Goal: Transaction & Acquisition: Purchase product/service

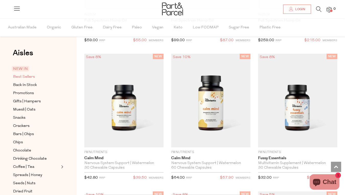
click at [23, 76] on span "Best Sellers" at bounding box center [24, 77] width 22 height 6
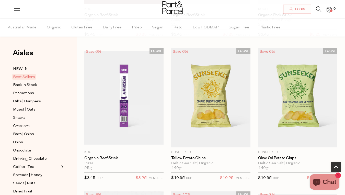
scroll to position [156, 0]
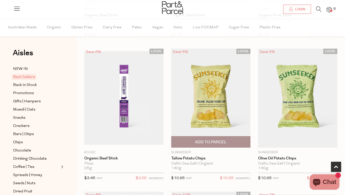
click at [223, 142] on span "Add To Parcel" at bounding box center [211, 141] width 32 height 5
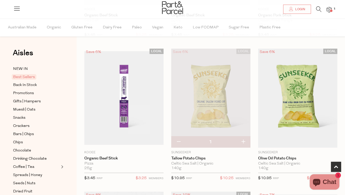
click at [243, 140] on button "button" at bounding box center [243, 141] width 15 height 11
type input "2"
click at [243, 140] on button "button" at bounding box center [243, 141] width 15 height 11
type input "3"
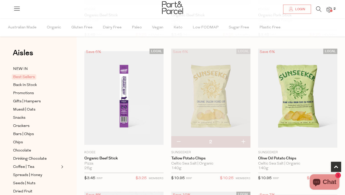
type input "3"
click at [243, 140] on button "button" at bounding box center [243, 141] width 15 height 11
type input "4"
click at [243, 140] on button "button" at bounding box center [243, 141] width 15 height 11
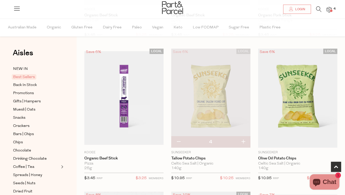
type input "5"
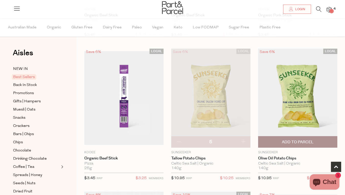
scroll to position [175, 0]
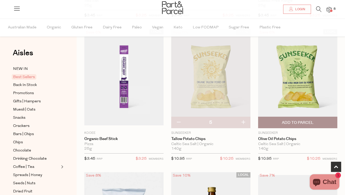
click at [297, 121] on span "Add To Parcel" at bounding box center [298, 122] width 32 height 5
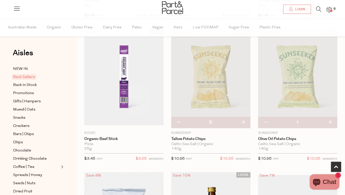
click at [332, 121] on button "button" at bounding box center [330, 122] width 15 height 11
type input "2"
click at [332, 121] on button "button" at bounding box center [330, 122] width 15 height 11
type input "3"
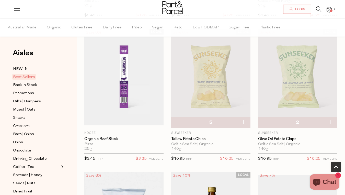
type input "3"
click at [332, 121] on button "button" at bounding box center [330, 122] width 15 height 11
type input "4"
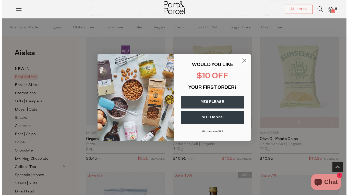
scroll to position [176, 0]
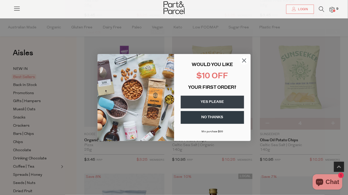
click at [244, 60] on circle "Close dialog" at bounding box center [244, 60] width 8 height 8
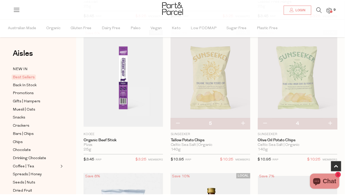
scroll to position [175, 0]
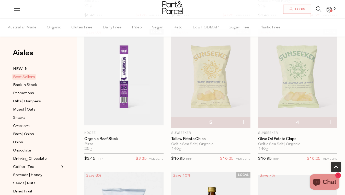
click at [327, 121] on button "button" at bounding box center [330, 122] width 15 height 11
type input "5"
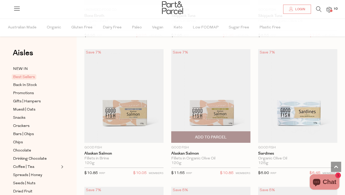
scroll to position [743, 0]
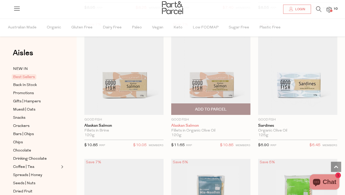
click at [187, 123] on link "Alaskan Salmon" at bounding box center [210, 125] width 79 height 5
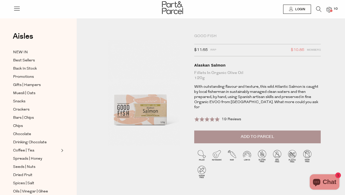
click at [262, 134] on span "Add to Parcel" at bounding box center [257, 137] width 33 height 6
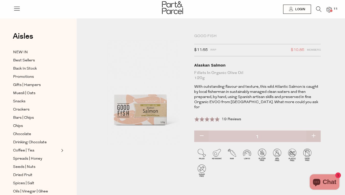
drag, startPoint x: 313, startPoint y: 129, endPoint x: 332, endPoint y: 122, distance: 20.2
click at [332, 122] on div "Good Fish $11.65 RRP $10.85 Members Available: In Stock Alaskan Salmon Fillets …" at bounding box center [210, 116] width 245 height 165
click at [314, 130] on button "button" at bounding box center [313, 135] width 15 height 11
type input "2"
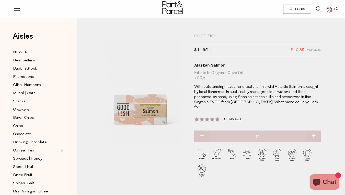
click at [314, 130] on button "button" at bounding box center [313, 135] width 15 height 11
type input "3"
click at [314, 130] on button "button" at bounding box center [313, 135] width 15 height 11
type input "4"
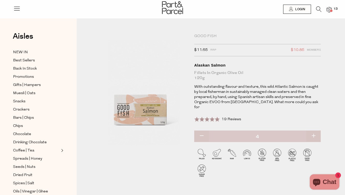
type input "4"
click at [314, 130] on button "button" at bounding box center [313, 135] width 15 height 11
type input "5"
click at [314, 130] on button "button" at bounding box center [313, 135] width 15 height 11
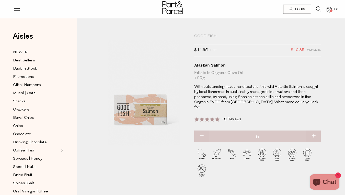
type input "6"
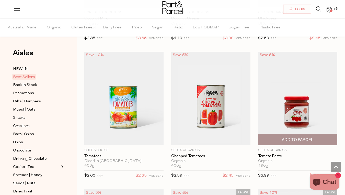
scroll to position [1143, 0]
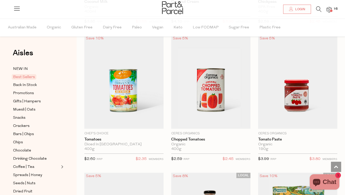
click at [330, 9] on img at bounding box center [328, 10] width 5 height 6
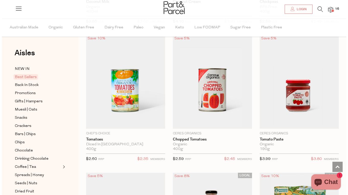
scroll to position [1154, 0]
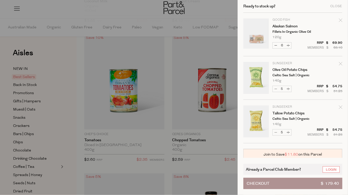
click at [213, 55] on div at bounding box center [174, 97] width 348 height 195
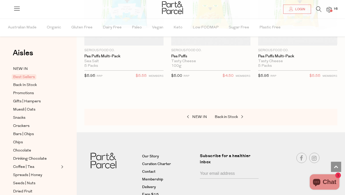
scroll to position [1933, 0]
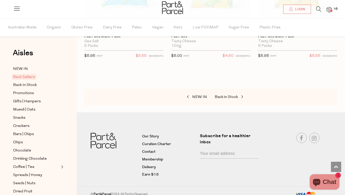
drag, startPoint x: 202, startPoint y: 92, endPoint x: 221, endPoint y: 67, distance: 32.2
click at [221, 69] on div at bounding box center [210, 72] width 253 height 6
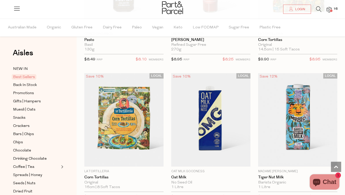
scroll to position [1253, 0]
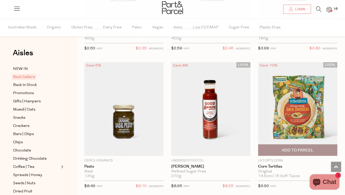
click at [298, 147] on span "Add To Parcel" at bounding box center [298, 149] width 32 height 5
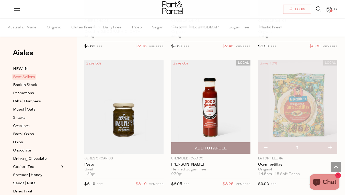
scroll to position [1267, 0]
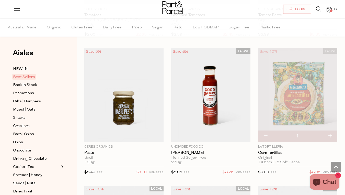
click at [330, 132] on button "button" at bounding box center [330, 135] width 15 height 11
type input "2"
click at [330, 8] on img at bounding box center [328, 10] width 5 height 6
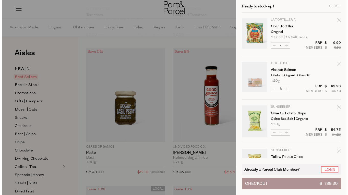
scroll to position [1278, 0]
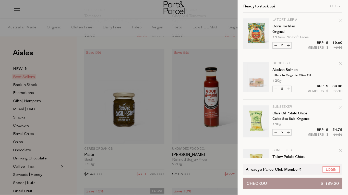
click at [276, 44] on button "Decrease Corn Tortillas" at bounding box center [276, 45] width 6 height 6
type input "1"
click at [215, 40] on div at bounding box center [174, 97] width 348 height 195
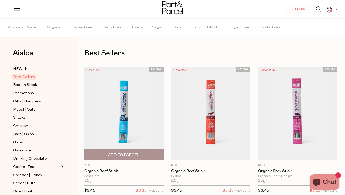
scroll to position [74, 0]
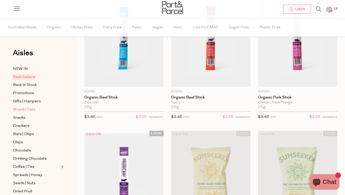
click at [20, 108] on span "Muesli | Oats" at bounding box center [24, 110] width 22 height 6
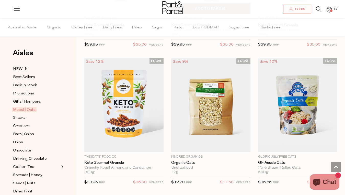
scroll to position [1806, 0]
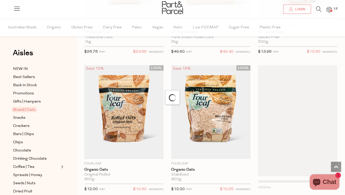
scroll to position [2255, 0]
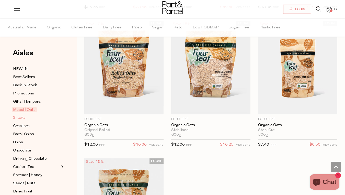
click at [19, 115] on span "Snacks" at bounding box center [19, 118] width 13 height 6
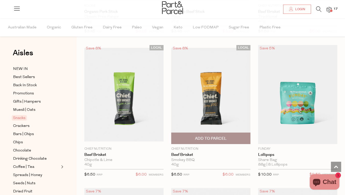
scroll to position [572, 0]
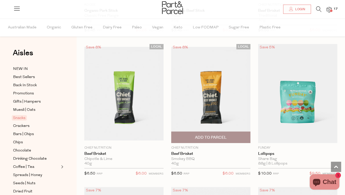
click at [228, 106] on img at bounding box center [210, 93] width 79 height 93
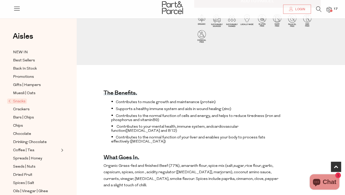
scroll to position [161, 0]
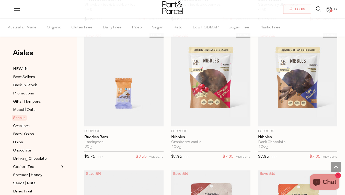
scroll to position [1275, 0]
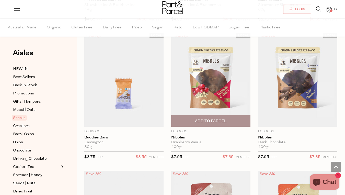
click at [222, 100] on img at bounding box center [210, 79] width 79 height 93
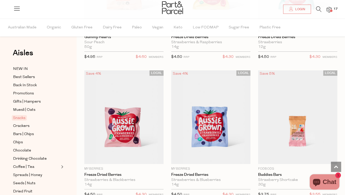
drag, startPoint x: 197, startPoint y: 156, endPoint x: 167, endPoint y: 63, distance: 97.9
click at [167, 63] on div "LOCAL Save 5% 1 Add To Parcel Barbell Foods Air Dried Steak - Biltong Sea Salt …" at bounding box center [207, 136] width 261 height 2341
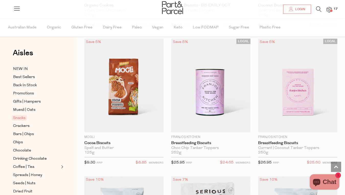
scroll to position [1841, 0]
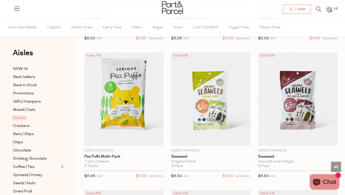
scroll to position [2354, 0]
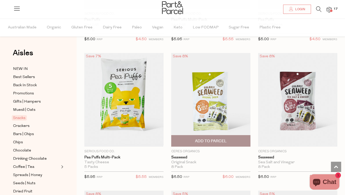
click at [205, 138] on span "Add To Parcel" at bounding box center [211, 140] width 32 height 5
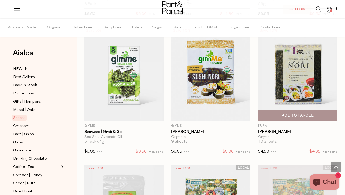
scroll to position [2648, 0]
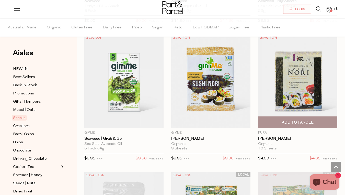
click at [284, 120] on span "Add To Parcel" at bounding box center [298, 122] width 32 height 5
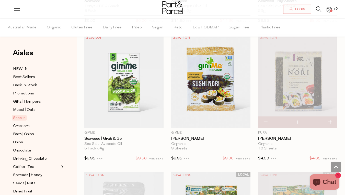
click at [276, 61] on img at bounding box center [297, 80] width 79 height 93
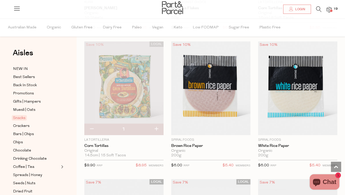
scroll to position [575, 0]
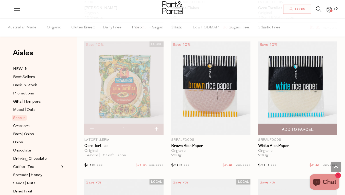
drag, startPoint x: 294, startPoint y: 126, endPoint x: 298, endPoint y: 122, distance: 5.8
click at [298, 123] on button "Add To Parcel" at bounding box center [297, 128] width 79 height 11
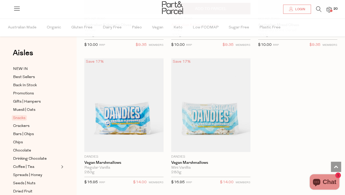
scroll to position [835, 0]
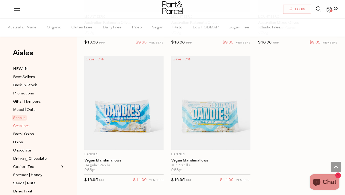
click at [25, 124] on span "Crackers" at bounding box center [21, 126] width 17 height 6
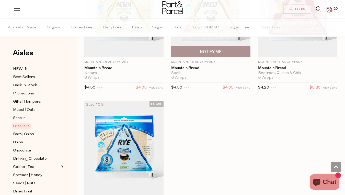
scroll to position [1627, 0]
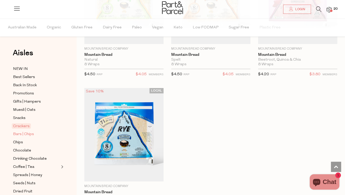
click at [25, 132] on span "Bars | Chips" at bounding box center [23, 134] width 21 height 6
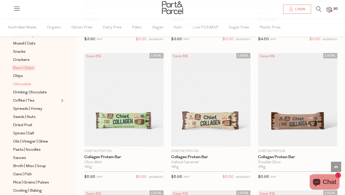
scroll to position [67, 0]
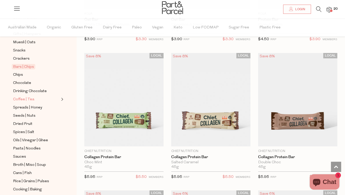
click at [27, 96] on span "Coffee | Tea" at bounding box center [23, 99] width 21 height 6
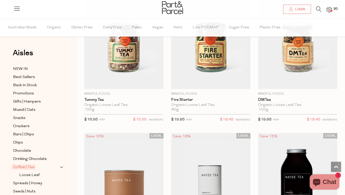
scroll to position [1677, 0]
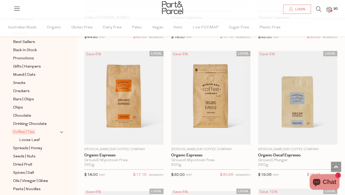
scroll to position [89, 0]
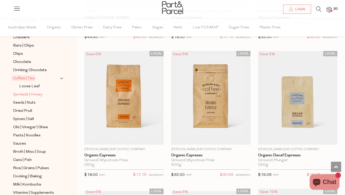
click at [22, 91] on span "Spreads | Honey" at bounding box center [27, 94] width 29 height 6
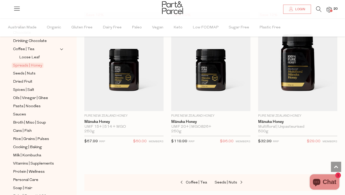
scroll to position [116, 0]
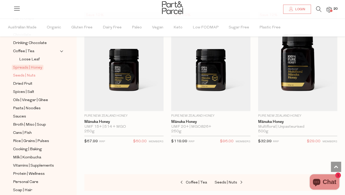
click at [24, 73] on span "Seeds | Nuts" at bounding box center [24, 76] width 22 height 6
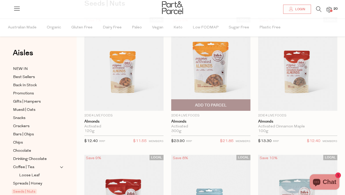
scroll to position [49, 0]
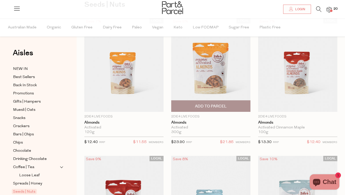
click at [217, 104] on span "Add To Parcel" at bounding box center [211, 105] width 32 height 5
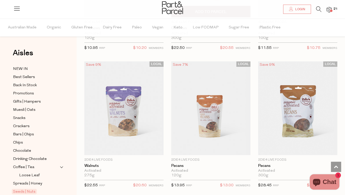
scroll to position [434, 0]
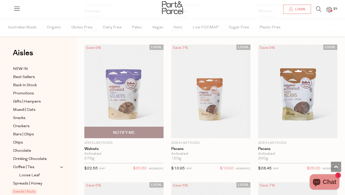
click at [119, 130] on span "Notify Me" at bounding box center [124, 132] width 22 height 5
type input "Notify when available"
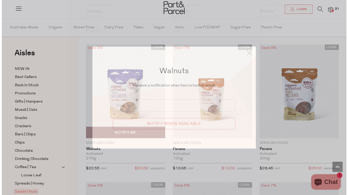
scroll to position [438, 0]
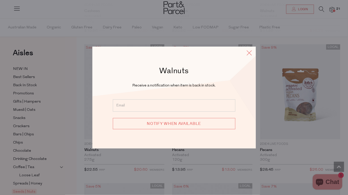
click at [250, 51] on icon at bounding box center [250, 52] width 8 height 7
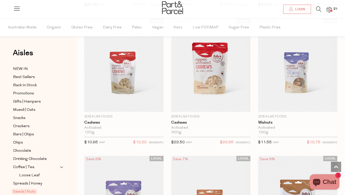
scroll to position [305, 0]
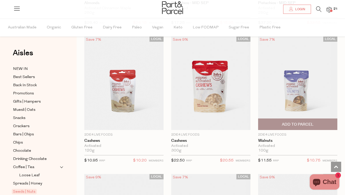
click at [296, 123] on span "Add To Parcel" at bounding box center [298, 124] width 32 height 5
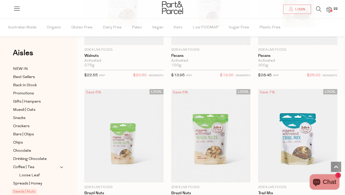
scroll to position [602, 0]
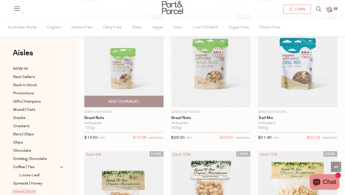
drag, startPoint x: 135, startPoint y: 100, endPoint x: 109, endPoint y: 103, distance: 26.5
click at [109, 103] on span "Add To Parcel" at bounding box center [124, 101] width 76 height 11
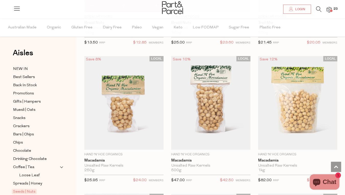
scroll to position [727, 0]
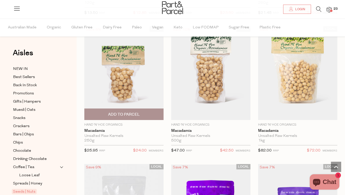
click at [149, 113] on span "Add To Parcel" at bounding box center [124, 114] width 76 height 11
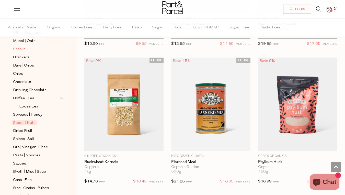
scroll to position [71, 0]
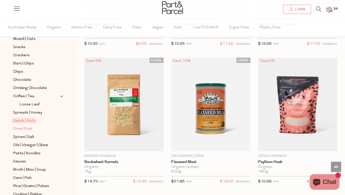
click at [26, 126] on span "Dried Fruit" at bounding box center [22, 129] width 19 height 6
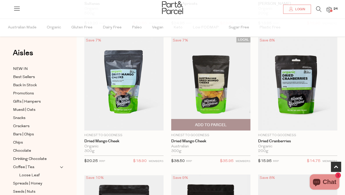
scroll to position [167, 0]
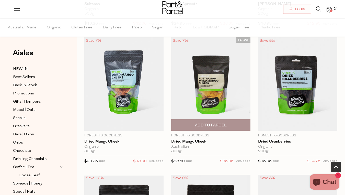
click at [212, 91] on img at bounding box center [210, 83] width 79 height 93
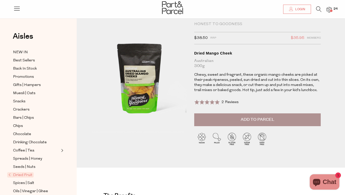
click at [250, 118] on span "Add to Parcel" at bounding box center [257, 119] width 33 height 6
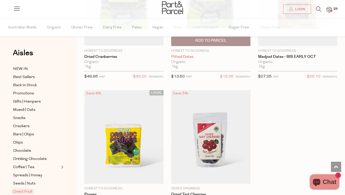
scroll to position [450, 0]
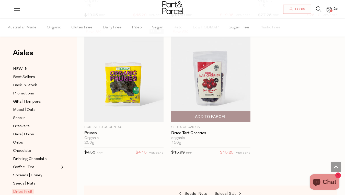
click at [213, 151] on div "$15.99 RRP $15.25 MEMBERS" at bounding box center [210, 152] width 79 height 11
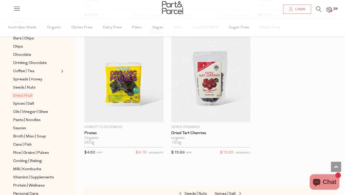
scroll to position [95, 0]
click at [21, 101] on span "Spices | Salt" at bounding box center [23, 104] width 21 height 6
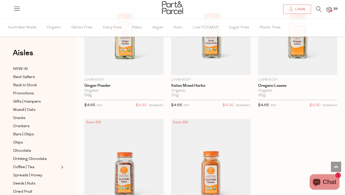
scroll to position [2159, 0]
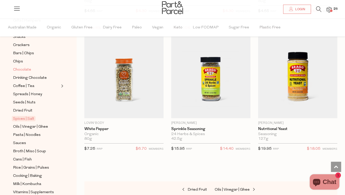
scroll to position [77, 0]
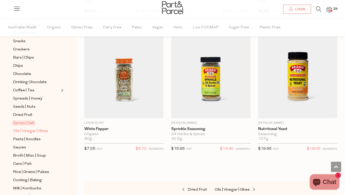
click at [31, 128] on span "Oils | Vinegar | Ghee" at bounding box center [30, 131] width 35 height 6
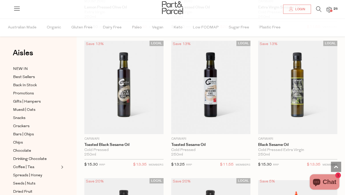
scroll to position [448, 0]
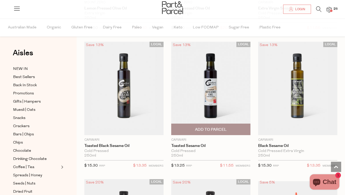
click at [212, 127] on span "Add To Parcel" at bounding box center [211, 129] width 32 height 5
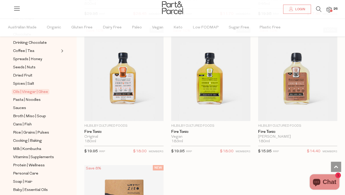
scroll to position [125, 0]
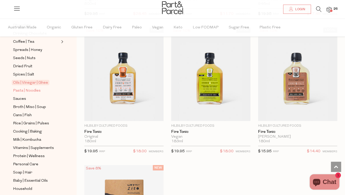
click at [18, 88] on span "Pasta | Noodles" at bounding box center [27, 91] width 28 height 6
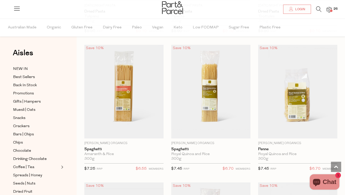
scroll to position [579, 0]
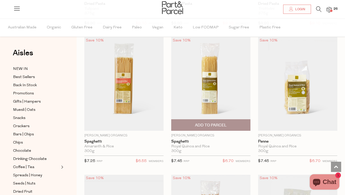
click at [219, 87] on img at bounding box center [210, 83] width 79 height 93
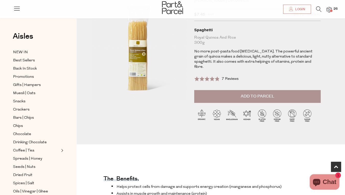
scroll to position [159, 0]
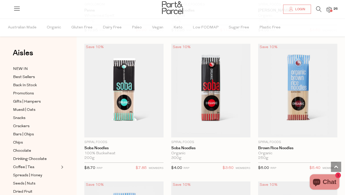
scroll to position [1675, 0]
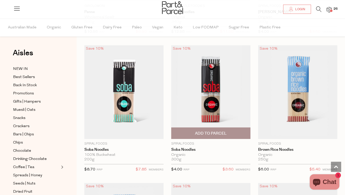
click at [192, 127] on span "Add To Parcel" at bounding box center [211, 132] width 76 height 11
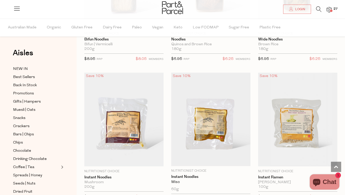
scroll to position [2097, 0]
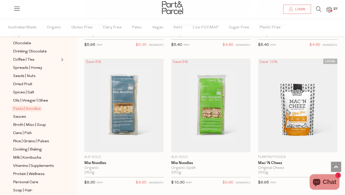
scroll to position [107, 0]
click at [18, 114] on span "Sauces" at bounding box center [19, 117] width 13 height 6
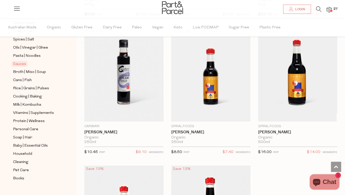
scroll to position [160, 0]
click at [39, 69] on span "Broth | Miso | Soup" at bounding box center [29, 72] width 33 height 6
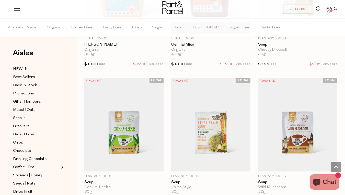
scroll to position [1363, 0]
drag, startPoint x: 222, startPoint y: 102, endPoint x: 214, endPoint y: 46, distance: 56.8
drag, startPoint x: 214, startPoint y: 46, endPoint x: 205, endPoint y: 59, distance: 15.9
click at [205, 59] on div "$13.00 RRP $12.00 MEMBERS" at bounding box center [210, 63] width 79 height 11
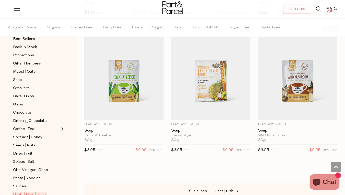
scroll to position [38, 0]
click at [238, 189] on span at bounding box center [236, 191] width 7 height 4
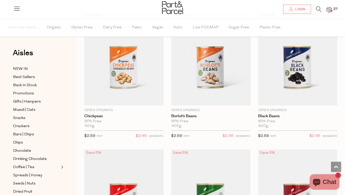
type input "6"
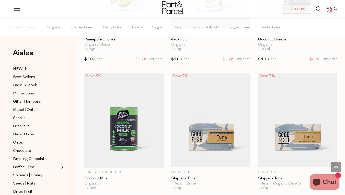
scroll to position [682, 0]
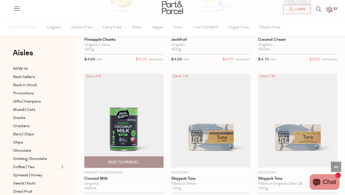
click at [137, 159] on span "Add To Parcel" at bounding box center [124, 161] width 32 height 5
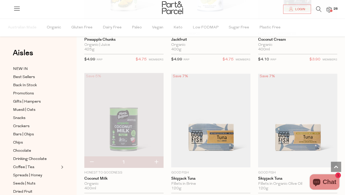
click at [132, 136] on img at bounding box center [123, 120] width 79 height 95
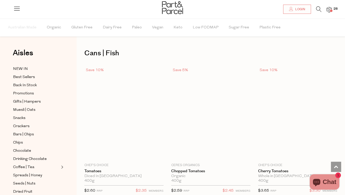
scroll to position [683, 0]
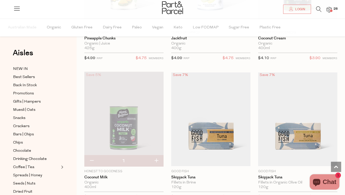
click at [155, 160] on button "button" at bounding box center [156, 160] width 15 height 11
type input "2"
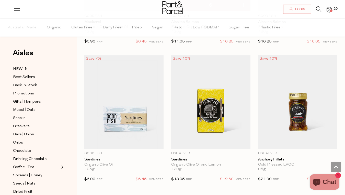
scroll to position [1096, 0]
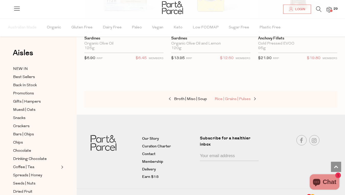
click at [227, 97] on span "Rice | Grains | Pulses" at bounding box center [233, 99] width 36 height 4
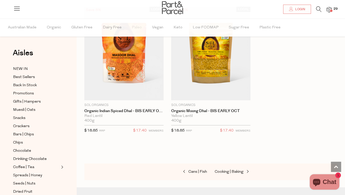
scroll to position [1721, 0]
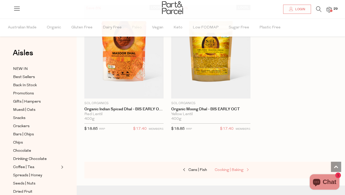
click at [233, 168] on span "Cooking | Baking" at bounding box center [229, 170] width 29 height 4
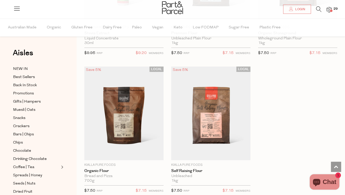
scroll to position [2203, 0]
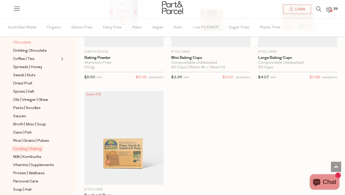
scroll to position [144, 0]
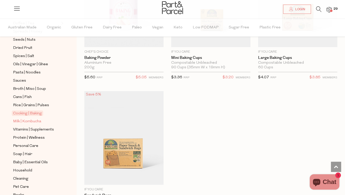
click at [30, 118] on span "Milk | Kombucha" at bounding box center [27, 121] width 28 height 6
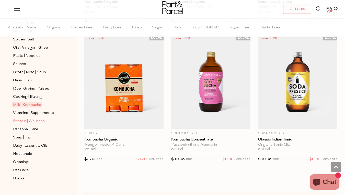
scroll to position [157, 0]
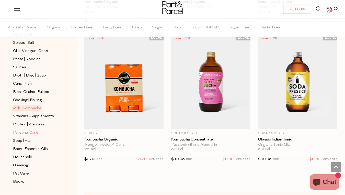
click at [27, 130] on span "Personal Care" at bounding box center [25, 133] width 25 height 6
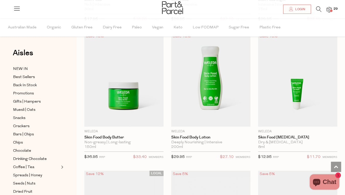
scroll to position [984, 0]
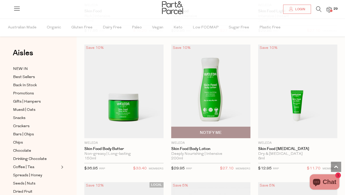
click at [204, 100] on img at bounding box center [210, 90] width 79 height 93
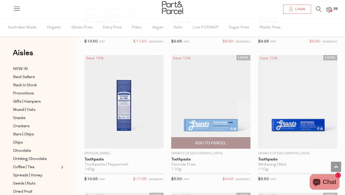
scroll to position [1248, 0]
click at [217, 118] on img at bounding box center [210, 101] width 79 height 93
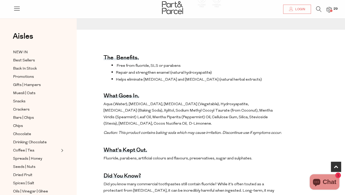
click at [155, 114] on span "Aqua (Water), [MEDICAL_DATA], [MEDICAL_DATA] (Vegetable), Hydroxyapatite, [MEDI…" at bounding box center [187, 114] width 169 height 24
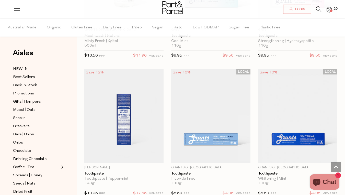
scroll to position [1239, 0]
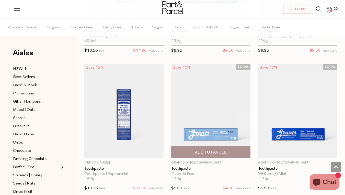
click at [223, 149] on span "Add To Parcel" at bounding box center [211, 151] width 32 height 5
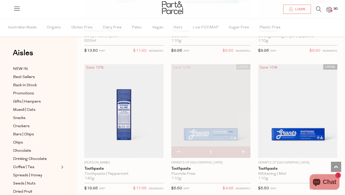
click at [244, 147] on button "button" at bounding box center [243, 151] width 15 height 11
type input "2"
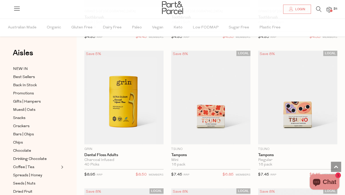
scroll to position [1940, 0]
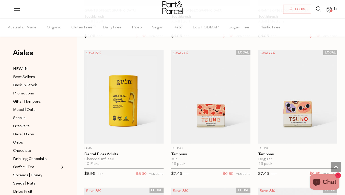
click at [219, 168] on div "$7.45 RRP $6.85 MEMBERS" at bounding box center [210, 173] width 79 height 11
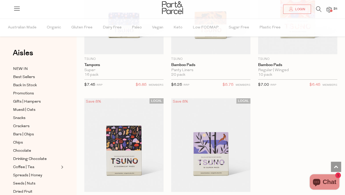
scroll to position [2166, 0]
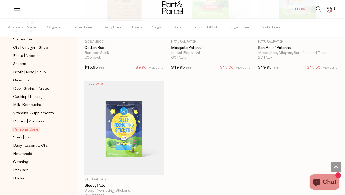
scroll to position [4122, 0]
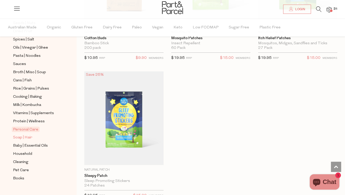
click at [22, 134] on span "Soap | Hair" at bounding box center [22, 137] width 19 height 6
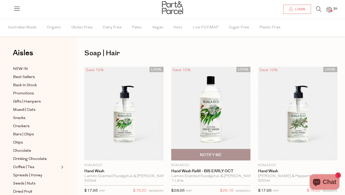
scroll to position [19, 0]
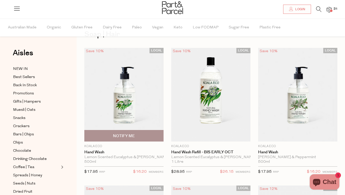
click at [148, 135] on span "Notify Me" at bounding box center [124, 135] width 76 height 11
type input "Notify when available"
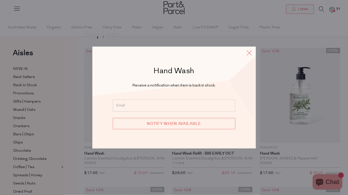
click at [247, 53] on icon at bounding box center [250, 52] width 8 height 7
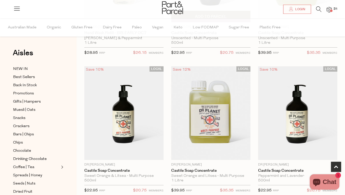
scroll to position [279, 0]
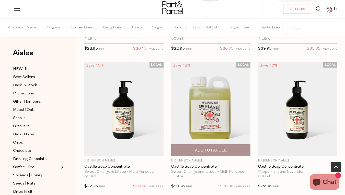
click at [233, 108] on img at bounding box center [210, 108] width 79 height 93
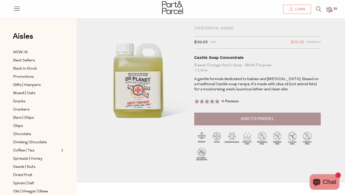
scroll to position [8, 0]
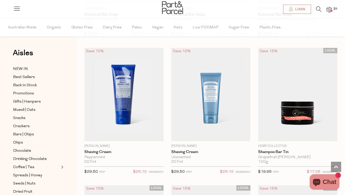
scroll to position [1667, 0]
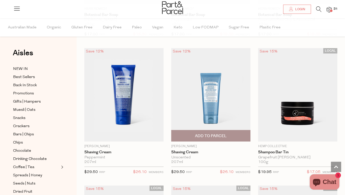
click at [224, 86] on img at bounding box center [210, 94] width 79 height 93
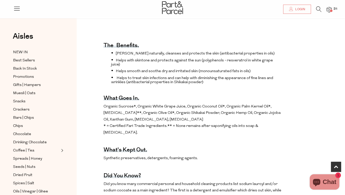
scroll to position [35, 0]
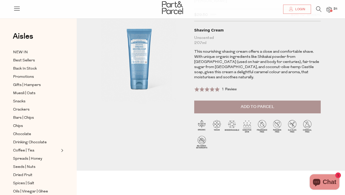
click at [246, 107] on button "Add to Parcel" at bounding box center [257, 106] width 126 height 13
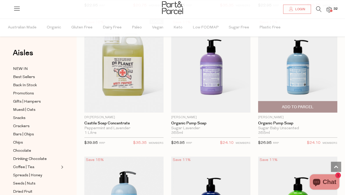
scroll to position [460, 0]
click at [286, 70] on img at bounding box center [297, 65] width 79 height 93
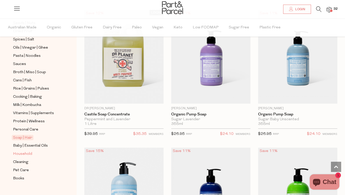
click at [26, 151] on span "Household" at bounding box center [22, 154] width 19 height 6
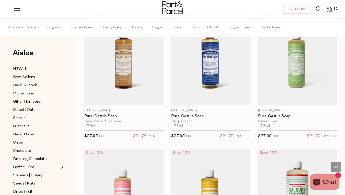
scroll to position [796, 0]
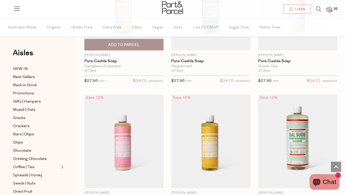
drag, startPoint x: 146, startPoint y: 130, endPoint x: 154, endPoint y: 41, distance: 88.7
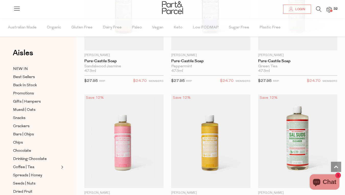
drag, startPoint x: 154, startPoint y: 41, endPoint x: 133, endPoint y: 88, distance: 51.2
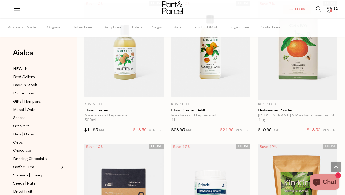
scroll to position [1165, 0]
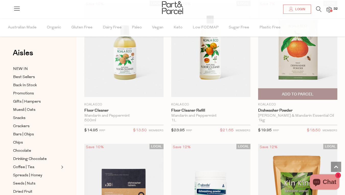
drag, startPoint x: 197, startPoint y: 126, endPoint x: 293, endPoint y: 123, distance: 96.3
click at [293, 125] on div "$19.95 RRP $18.50 MEMBERS" at bounding box center [297, 130] width 79 height 11
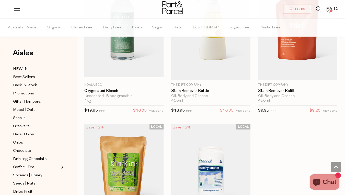
scroll to position [2166, 0]
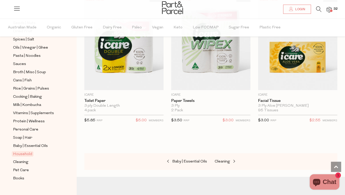
scroll to position [3670, 0]
click at [26, 159] on span "Cleaning" at bounding box center [20, 162] width 15 height 6
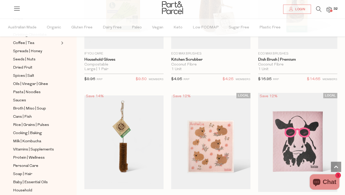
scroll to position [160, 0]
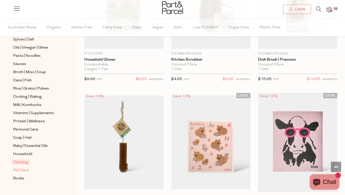
click at [20, 167] on span "Pet Care" at bounding box center [21, 170] width 16 height 6
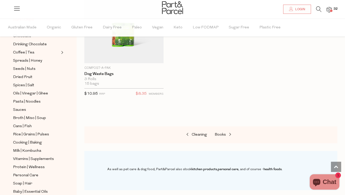
scroll to position [160, 0]
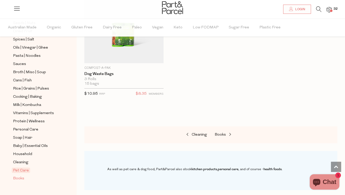
click at [22, 175] on span "Books" at bounding box center [18, 178] width 11 height 6
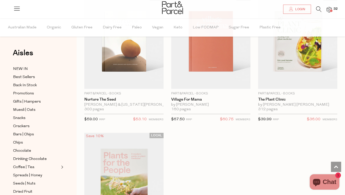
scroll to position [329, 0]
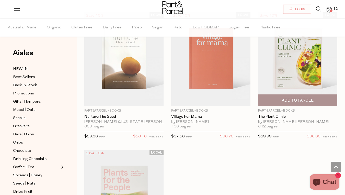
click at [290, 71] on img at bounding box center [297, 58] width 79 height 93
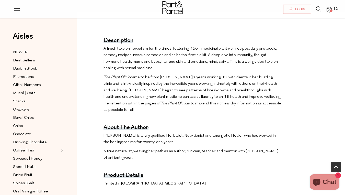
scroll to position [151, 0]
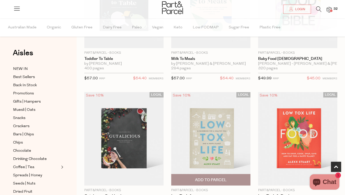
scroll to position [157, 0]
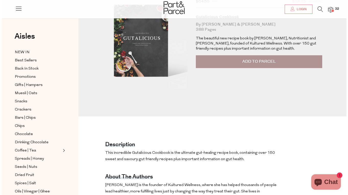
scroll to position [46, 0]
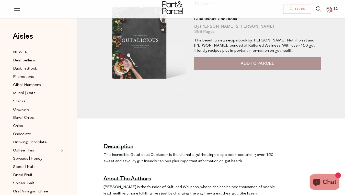
click at [328, 7] on img at bounding box center [328, 10] width 5 height 6
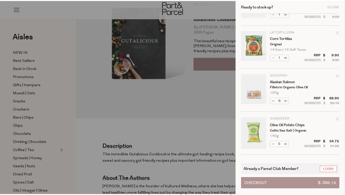
scroll to position [553, 0]
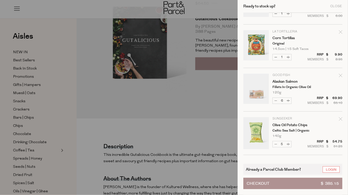
click at [198, 114] on div at bounding box center [174, 97] width 348 height 195
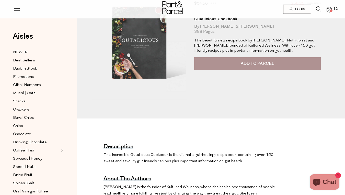
scroll to position [0, 0]
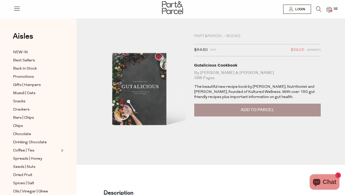
drag, startPoint x: 16, startPoint y: 98, endPoint x: 0, endPoint y: 95, distance: 16.7
click at [19, 115] on span "Bars | Chips" at bounding box center [23, 118] width 21 height 6
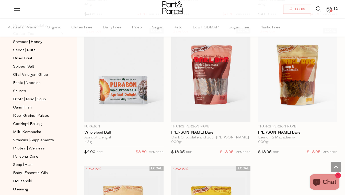
scroll to position [2150, 0]
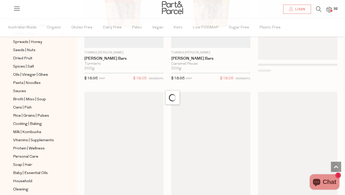
scroll to position [2321, 0]
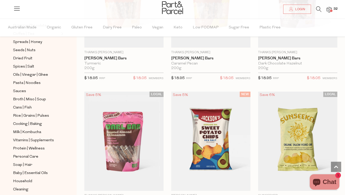
type input "5"
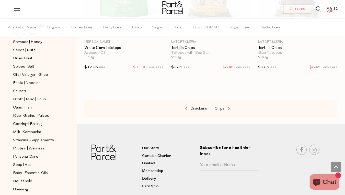
scroll to position [3171, 0]
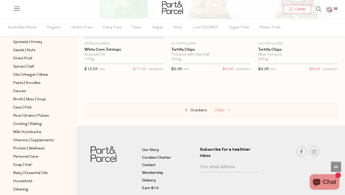
click at [226, 108] on span at bounding box center [228, 110] width 7 height 4
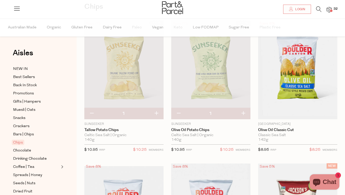
type input "5"
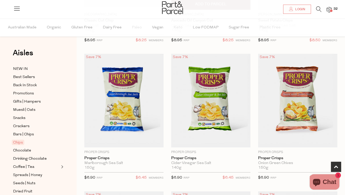
scroll to position [299, 0]
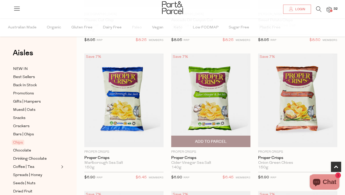
click at [205, 102] on img at bounding box center [210, 99] width 79 height 93
